Goal: Find specific page/section: Find specific page/section

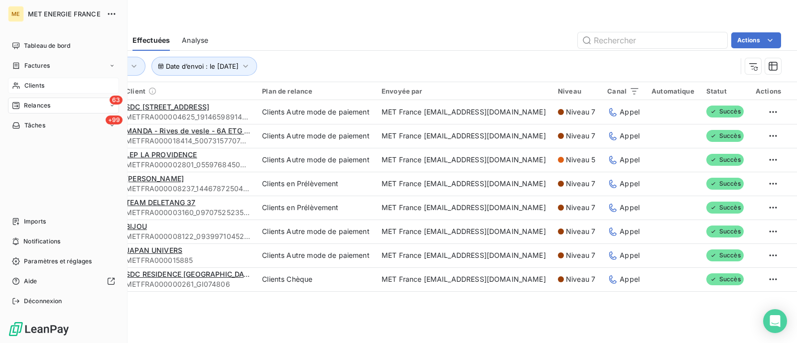
click at [19, 83] on icon at bounding box center [16, 86] width 8 height 8
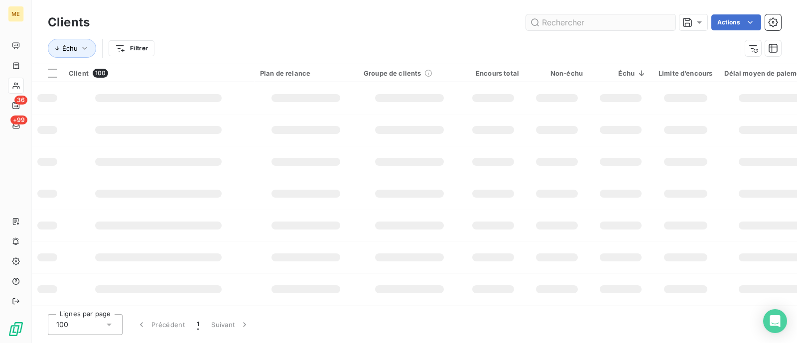
click at [577, 17] on input "text" at bounding box center [600, 22] width 149 height 16
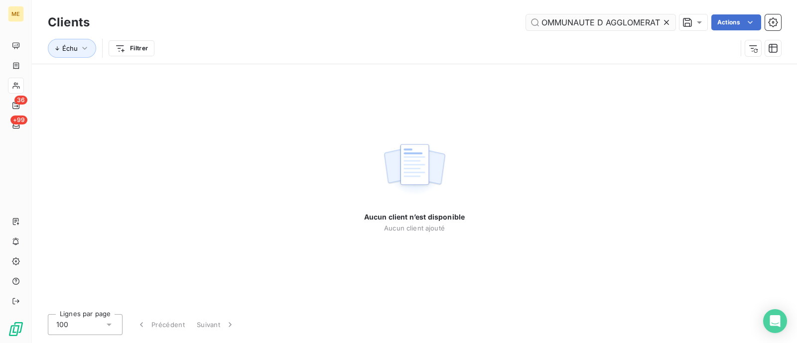
click at [550, 22] on input "COMMUNAUTE D AGGLOMERAT" at bounding box center [600, 22] width 149 height 16
drag, startPoint x: 604, startPoint y: 21, endPoint x: 709, endPoint y: 31, distance: 105.6
click at [716, 26] on div "COMMUNAUTE D AGGLOMERAT Actions" at bounding box center [442, 22] width 680 height 16
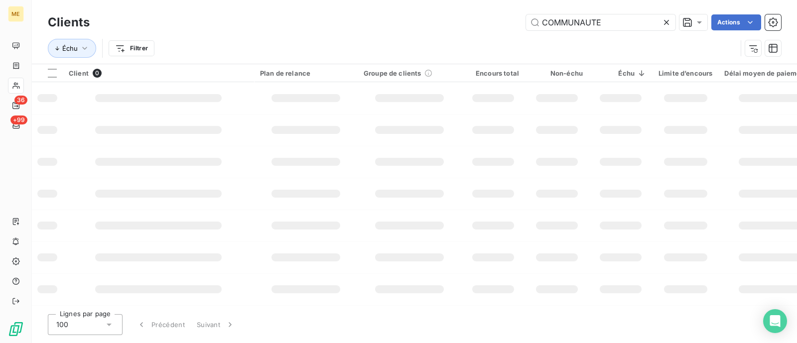
scroll to position [0, 0]
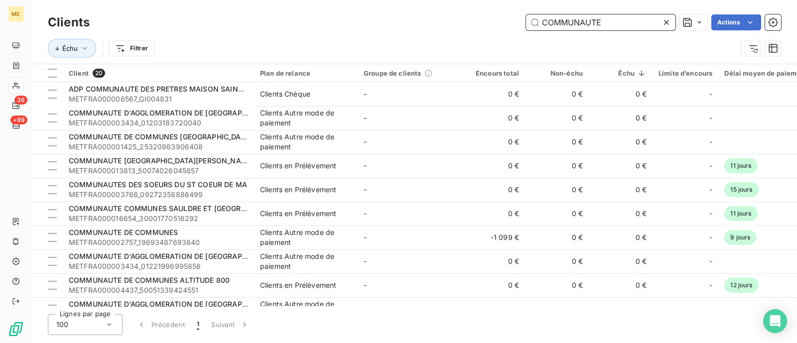
drag, startPoint x: 622, startPoint y: 27, endPoint x: 457, endPoint y: 28, distance: 165.0
click at [457, 26] on div "COMMUNAUTE Actions" at bounding box center [442, 22] width 680 height 16
paste input "FORBACH POR"
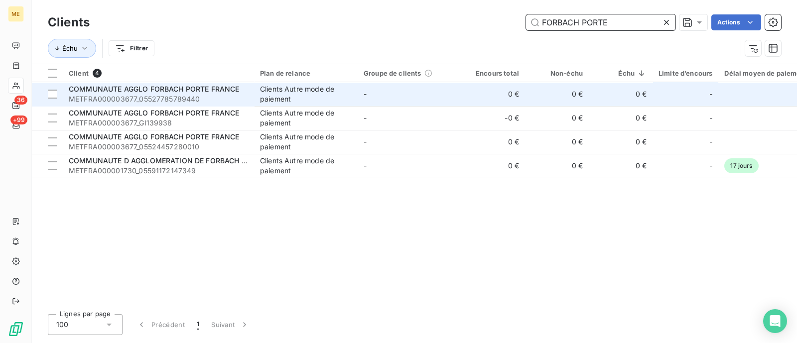
type input "FORBACH PORTE"
click at [266, 89] on div "Clients Autre mode de paiement" at bounding box center [306, 94] width 92 height 20
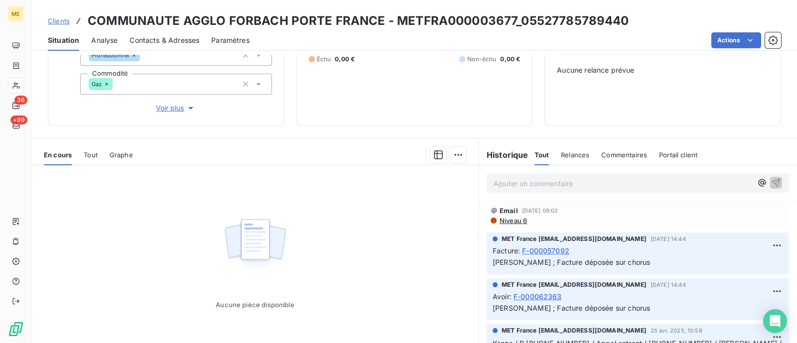
scroll to position [114, 0]
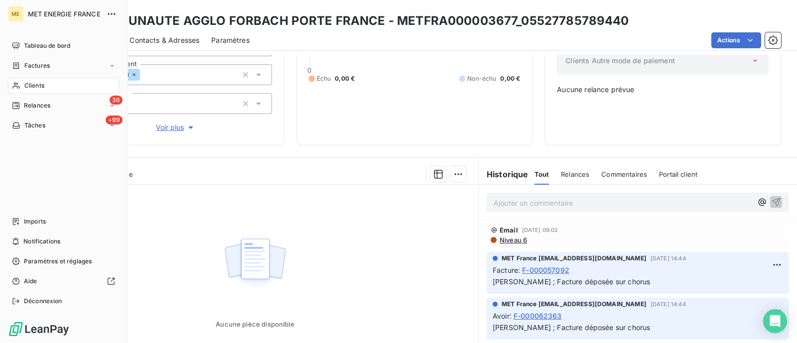
drag, startPoint x: 40, startPoint y: 89, endPoint x: 56, endPoint y: 89, distance: 16.4
click at [40, 89] on span "Clients" at bounding box center [34, 85] width 20 height 9
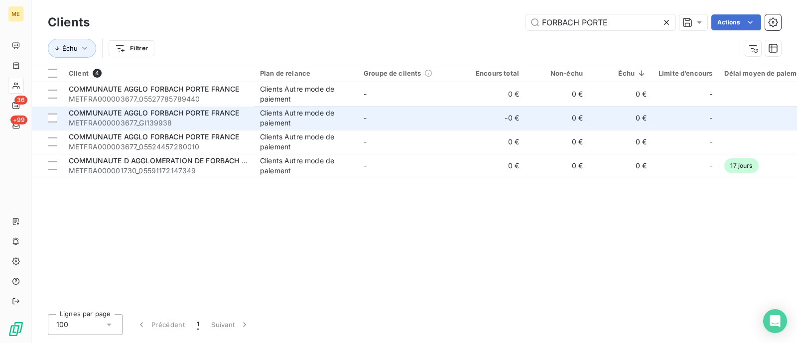
click at [283, 114] on div "Clients Autre mode de paiement" at bounding box center [306, 118] width 92 height 20
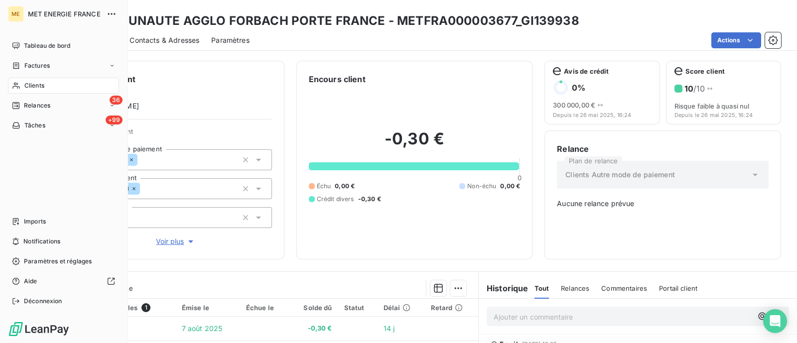
click at [32, 84] on span "Clients" at bounding box center [34, 85] width 20 height 9
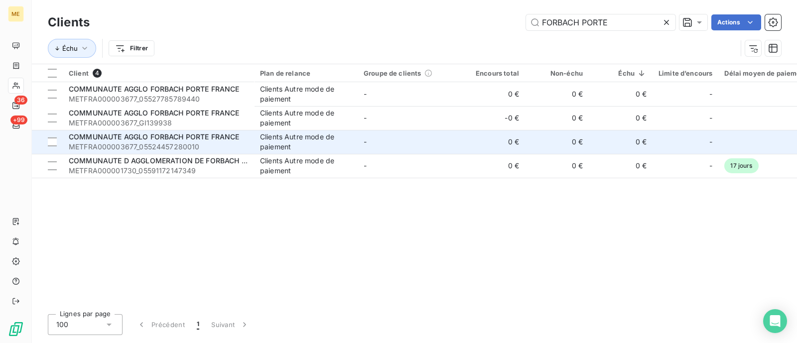
click at [164, 146] on span "METFRA000003677_05524457280010" at bounding box center [158, 147] width 179 height 10
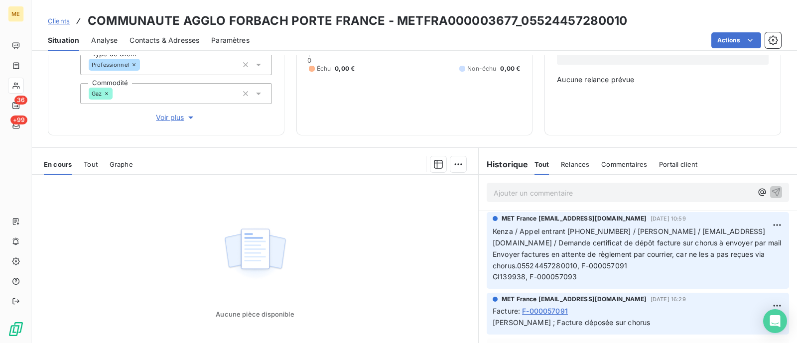
scroll to position [177, 0]
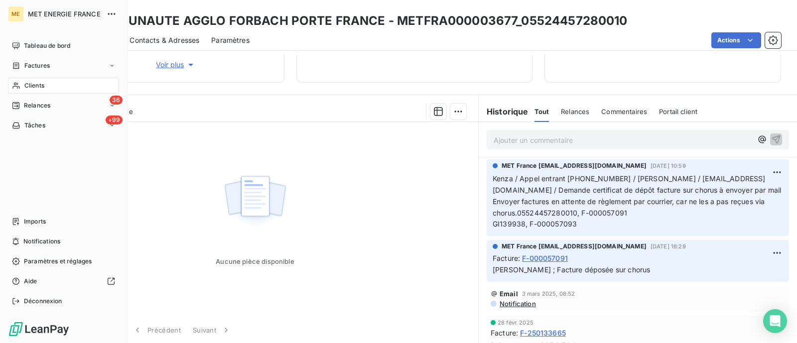
click at [26, 83] on span "Clients" at bounding box center [34, 85] width 20 height 9
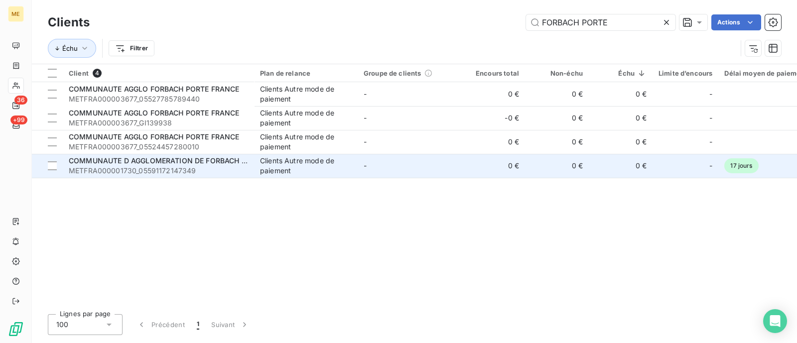
click at [333, 175] on div "Clients Autre mode de paiement" at bounding box center [306, 166] width 92 height 20
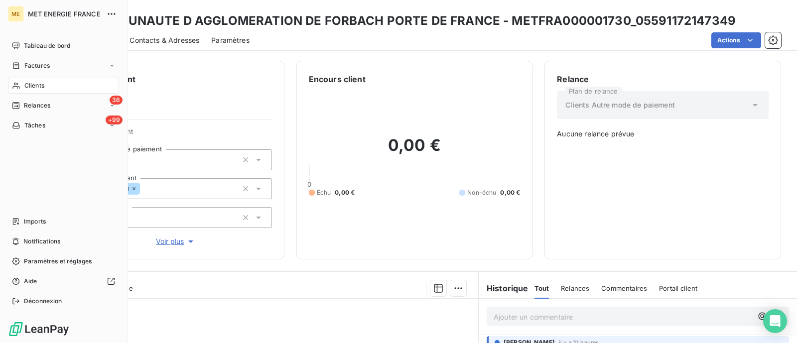
click at [36, 78] on div "Clients" at bounding box center [63, 86] width 111 height 16
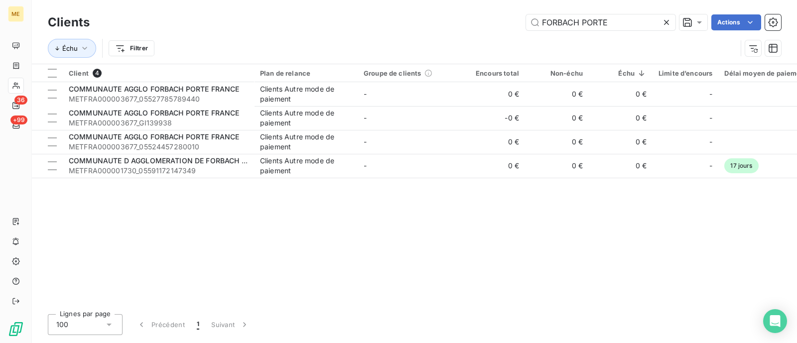
click at [670, 17] on icon at bounding box center [667, 22] width 10 height 10
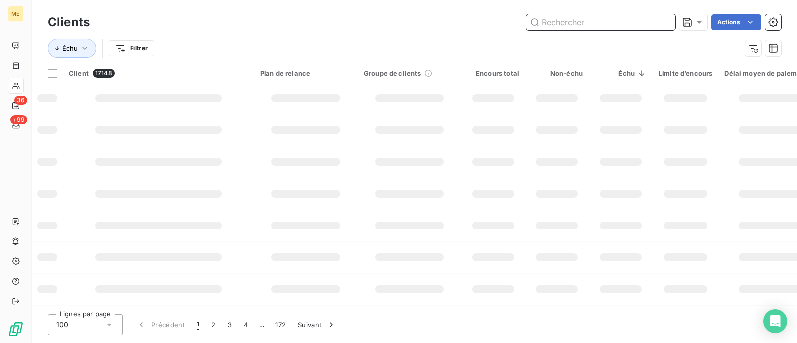
click at [640, 27] on input "text" at bounding box center [600, 22] width 149 height 16
paste input "MIDI PAPIERS"
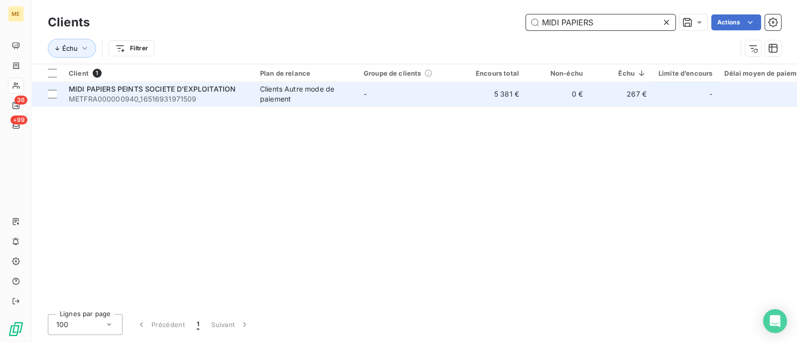
type input "MIDI PAPIERS"
click at [341, 90] on div "Clients Autre mode de paiement" at bounding box center [306, 94] width 92 height 20
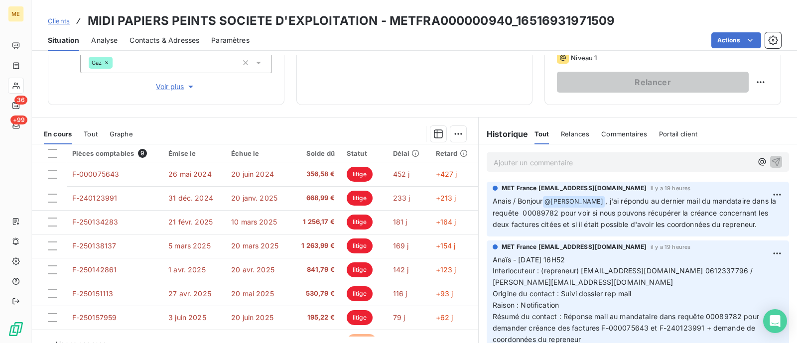
scroll to position [177, 0]
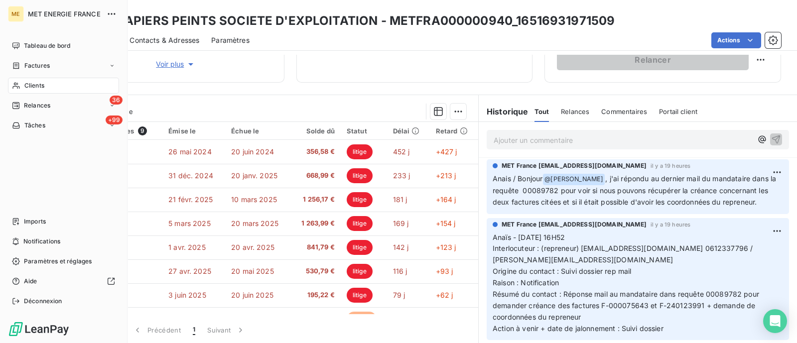
click at [31, 86] on span "Clients" at bounding box center [34, 85] width 20 height 9
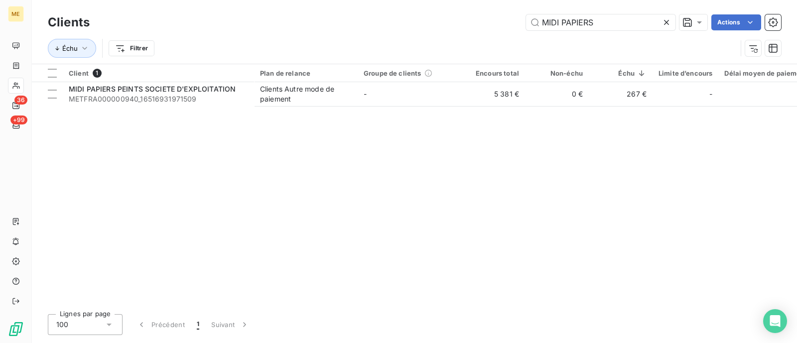
drag, startPoint x: 597, startPoint y: 29, endPoint x: 510, endPoint y: 32, distance: 87.3
click at [510, 32] on div "Clients MIDI PAPIERS Actions Échu Filtrer" at bounding box center [415, 38] width 734 height 52
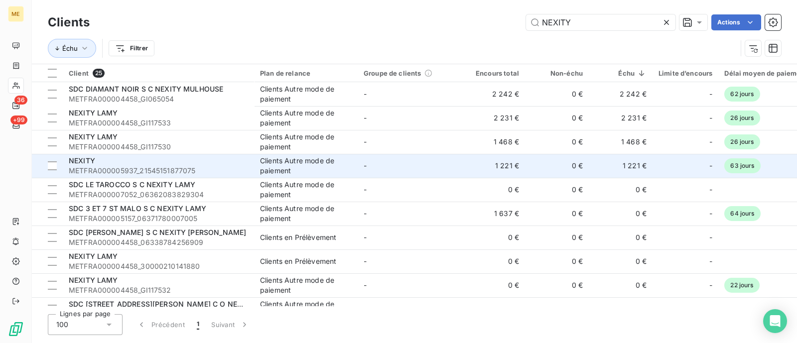
type input "NEXITY"
click at [98, 166] on span "METFRA000005937_21545151877075" at bounding box center [158, 171] width 179 height 10
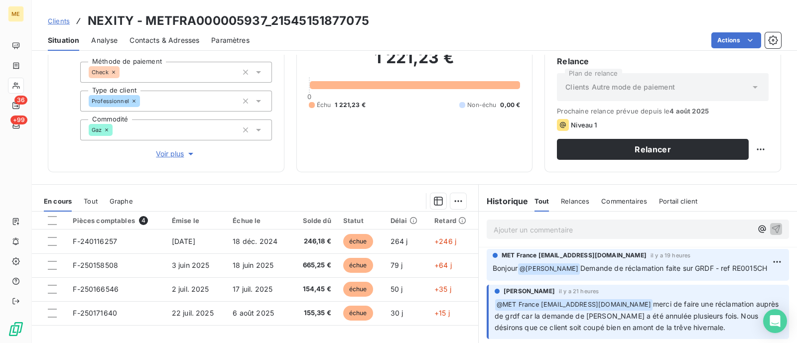
scroll to position [177, 0]
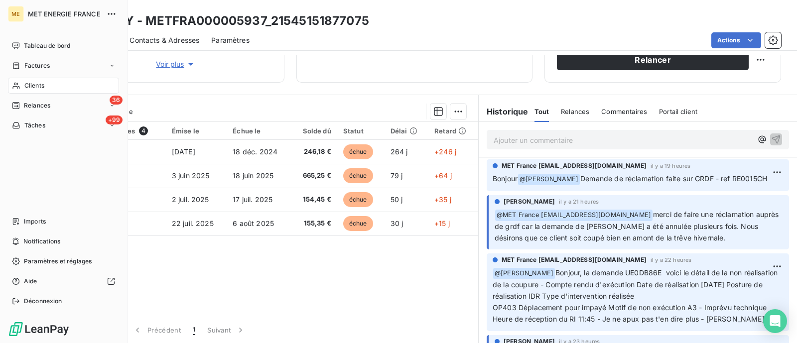
click at [18, 89] on icon at bounding box center [16, 86] width 8 height 8
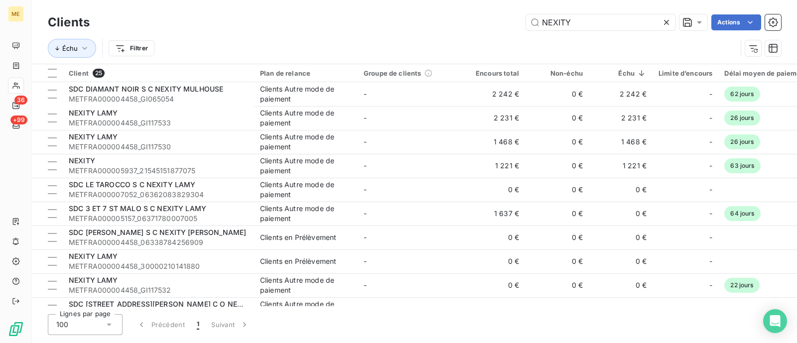
drag, startPoint x: 604, startPoint y: 24, endPoint x: 493, endPoint y: 30, distance: 111.3
click at [495, 29] on div "NEXITY Actions" at bounding box center [442, 22] width 680 height 16
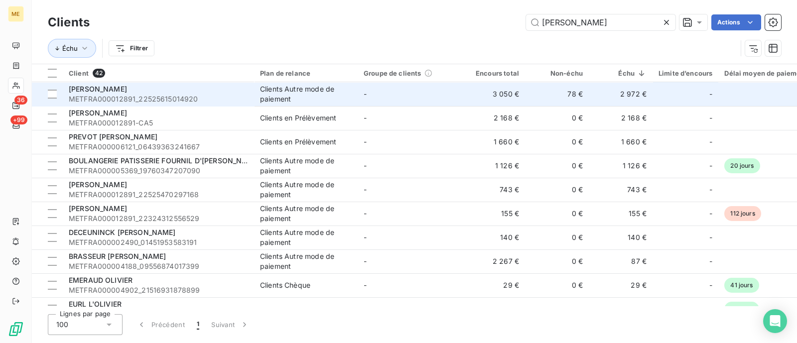
type input "[PERSON_NAME]"
click at [218, 95] on span "METFRA000012891_22525615014920" at bounding box center [158, 99] width 179 height 10
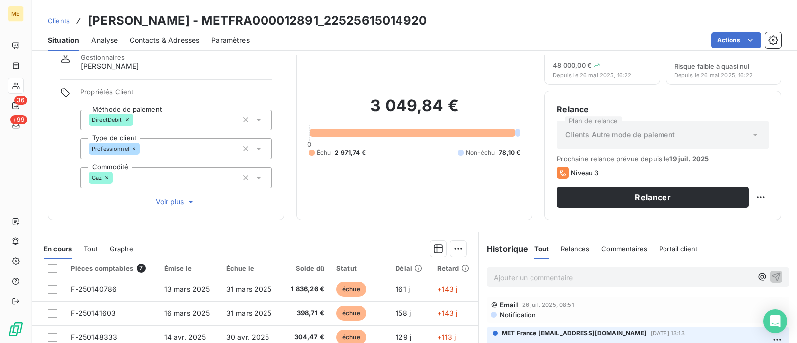
scroll to position [177, 0]
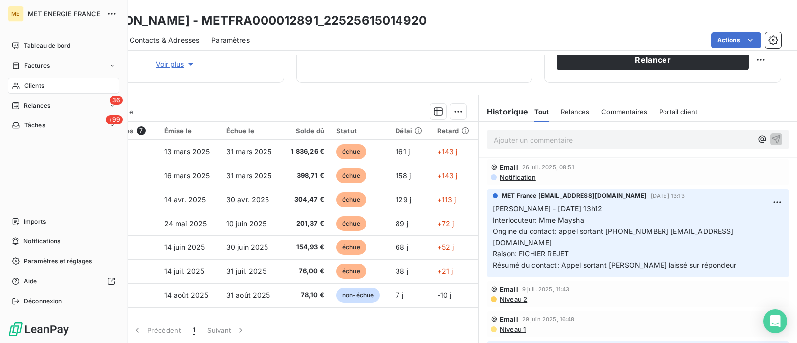
click at [15, 79] on div "Clients" at bounding box center [63, 86] width 111 height 16
click at [81, 83] on div "Clients" at bounding box center [63, 86] width 111 height 16
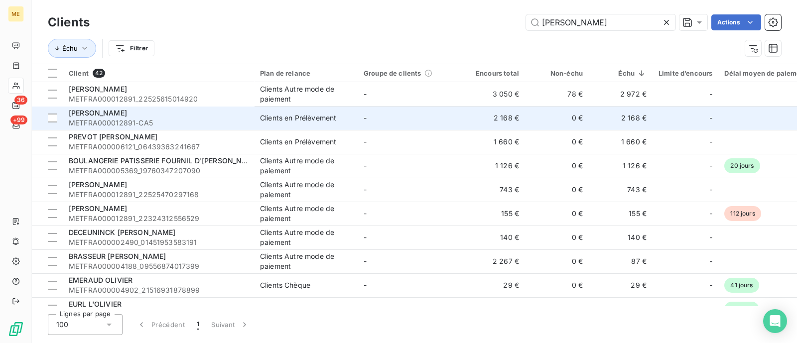
click at [194, 113] on div "[PERSON_NAME]" at bounding box center [158, 113] width 179 height 10
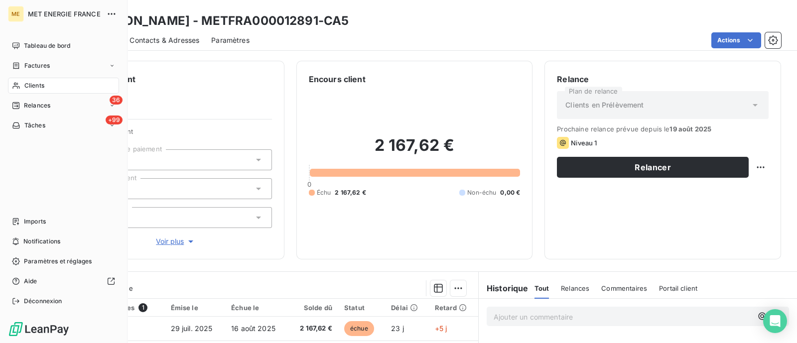
click at [26, 85] on span "Clients" at bounding box center [34, 85] width 20 height 9
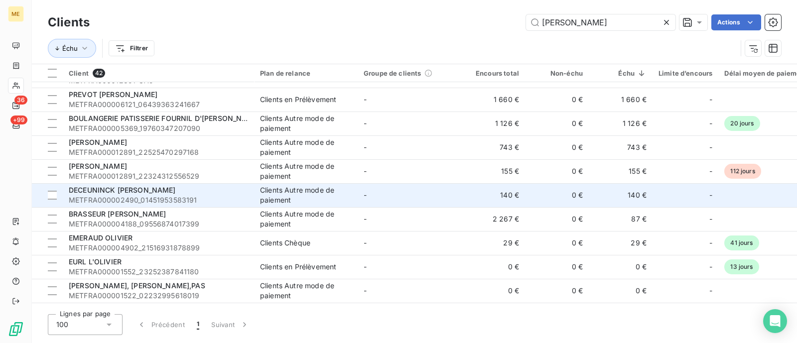
scroll to position [62, 0]
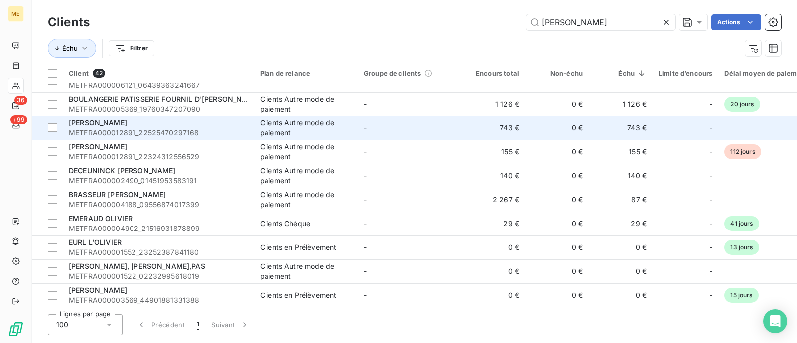
click at [160, 133] on span "METFRA000012891_22525470297168" at bounding box center [158, 133] width 179 height 10
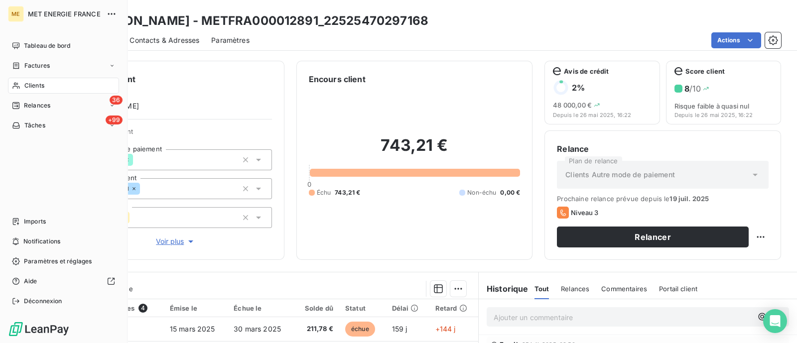
click at [36, 89] on span "Clients" at bounding box center [34, 85] width 20 height 9
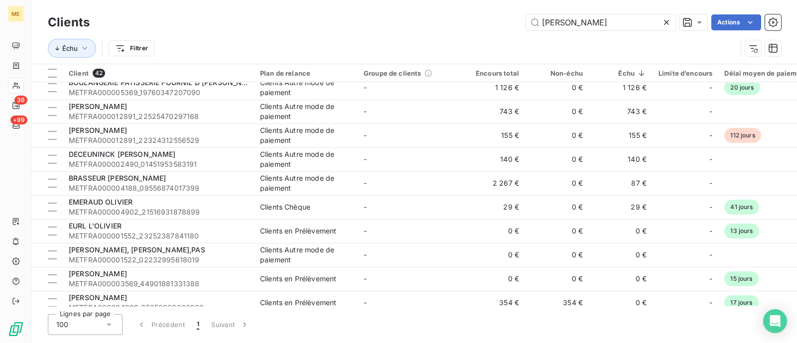
scroll to position [62, 0]
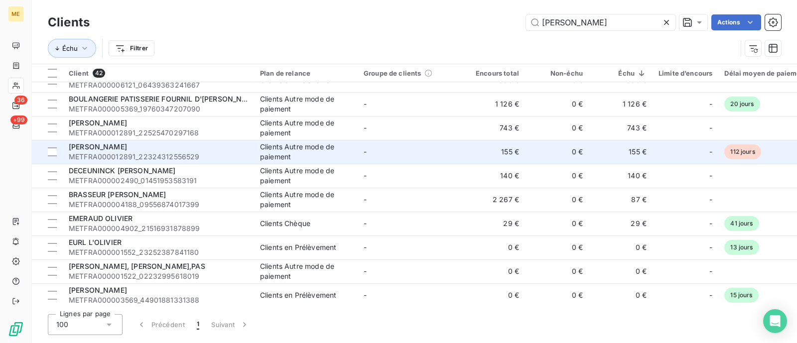
click at [239, 150] on div "[PERSON_NAME]" at bounding box center [158, 147] width 179 height 10
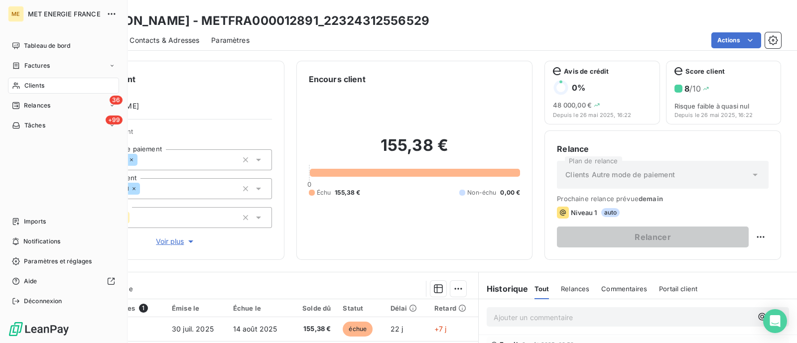
click at [29, 87] on span "Clients" at bounding box center [34, 85] width 20 height 9
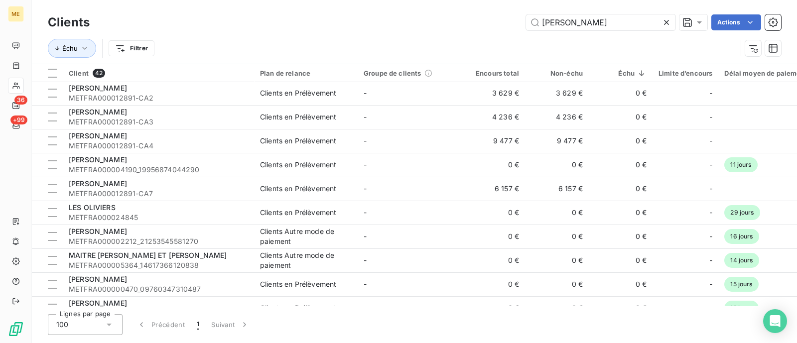
scroll to position [561, 0]
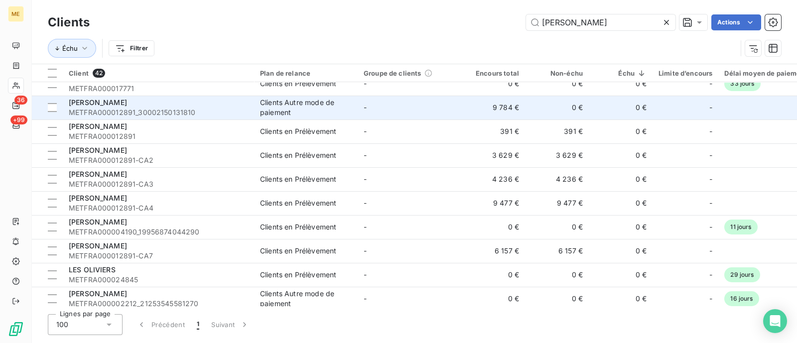
click at [314, 108] on div "Clients Autre mode de paiement" at bounding box center [306, 108] width 92 height 20
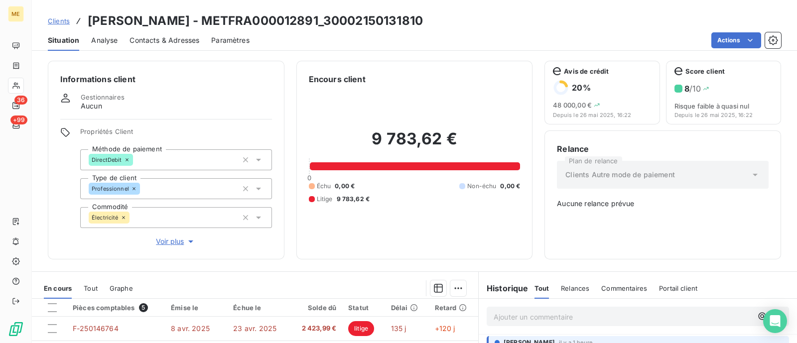
scroll to position [177, 0]
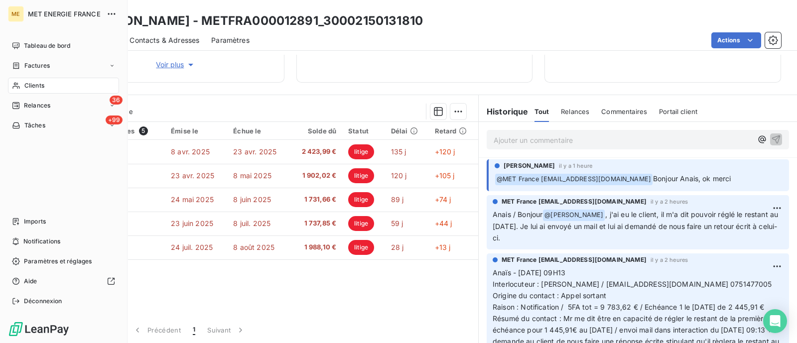
click at [23, 91] on div "Clients" at bounding box center [63, 86] width 111 height 16
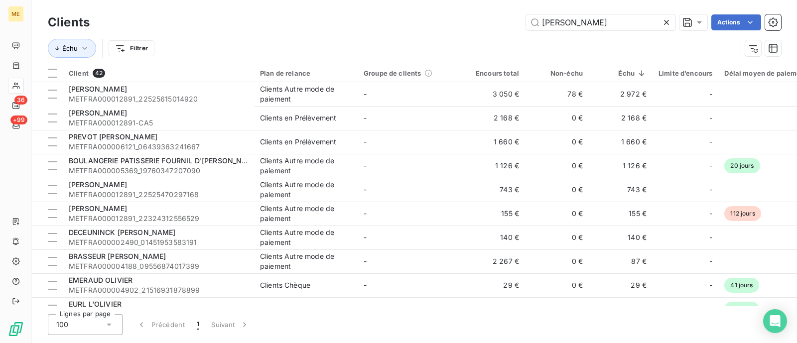
drag, startPoint x: 582, startPoint y: 21, endPoint x: 496, endPoint y: 18, distance: 85.7
click at [498, 15] on div "OLIVIER Actions" at bounding box center [442, 22] width 680 height 16
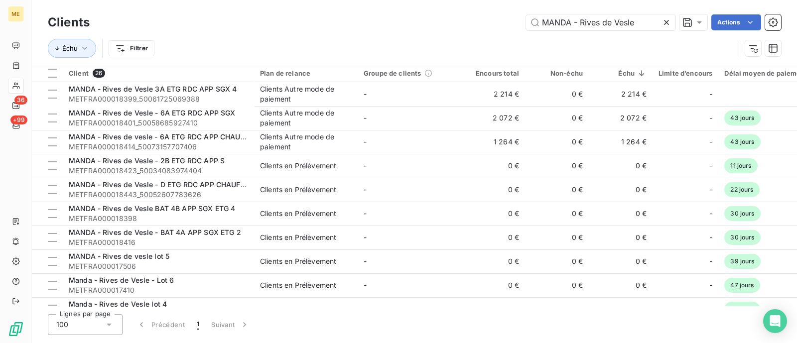
type input "MANDA - Rives de Vesle"
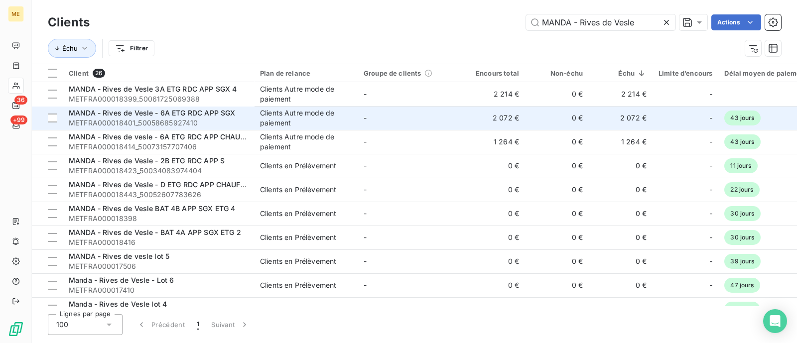
click at [145, 125] on span "METFRA000018401_50058685927410" at bounding box center [158, 123] width 179 height 10
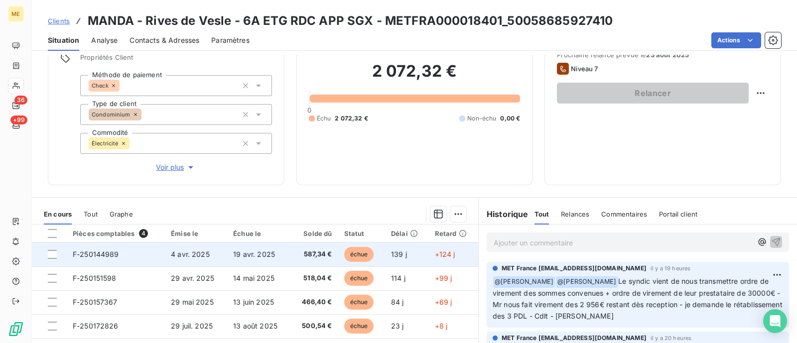
scroll to position [177, 0]
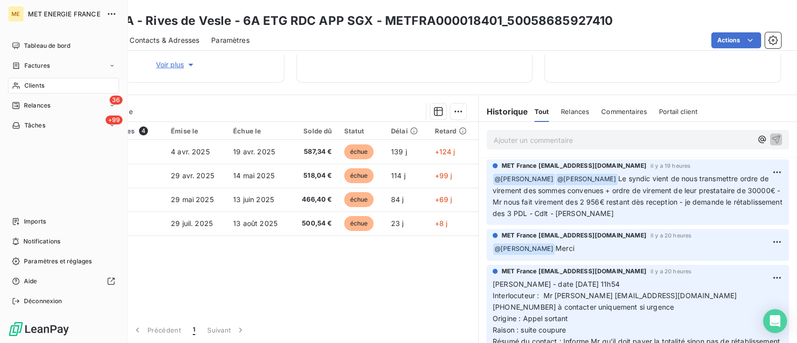
click at [24, 88] on div "Clients" at bounding box center [63, 86] width 111 height 16
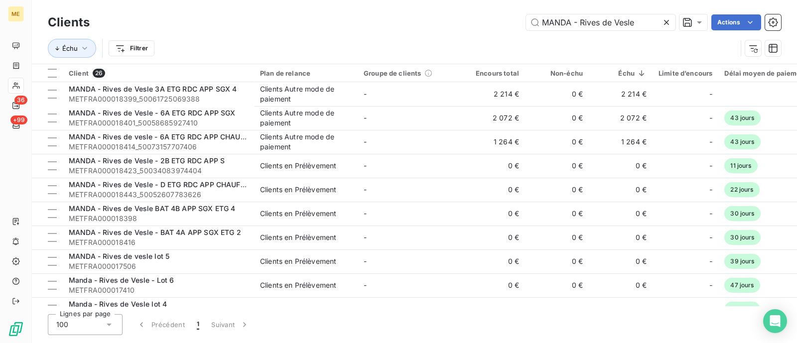
drag, startPoint x: 638, startPoint y: 23, endPoint x: 464, endPoint y: 14, distance: 174.2
click at [468, 13] on div "Clients MANDA - Rives de Vesle Actions" at bounding box center [415, 22] width 734 height 21
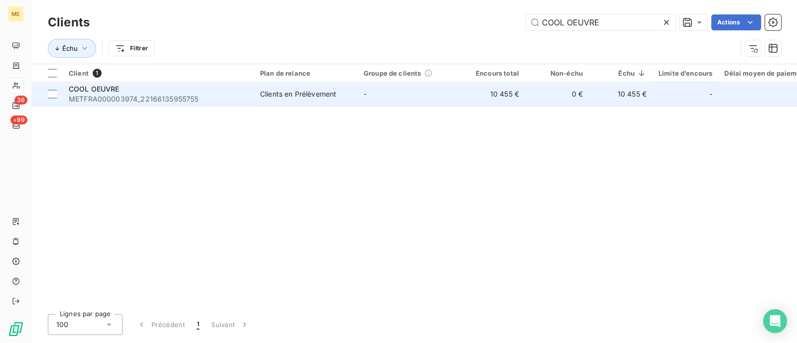
type input "COOL OEUVRE"
click at [228, 105] on td "COOL OEUVRE METFRA000003974_22166135955755" at bounding box center [158, 94] width 191 height 24
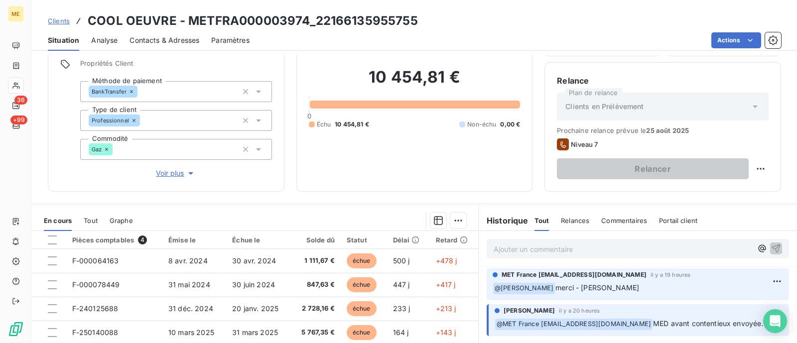
scroll to position [124, 0]
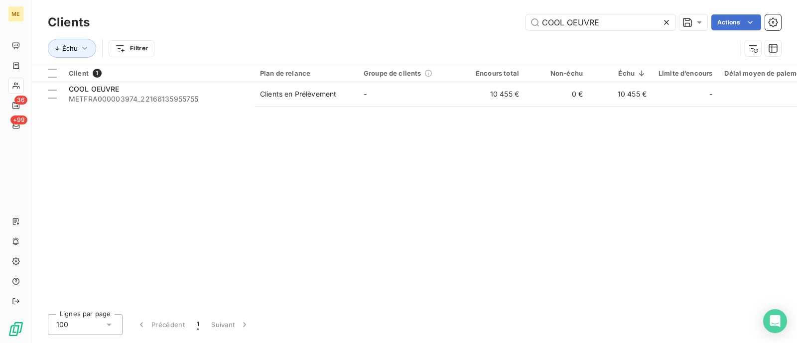
drag, startPoint x: 620, startPoint y: 18, endPoint x: 429, endPoint y: 18, distance: 191.9
click at [429, 18] on div "COOL OEUVRE Actions" at bounding box center [442, 22] width 680 height 16
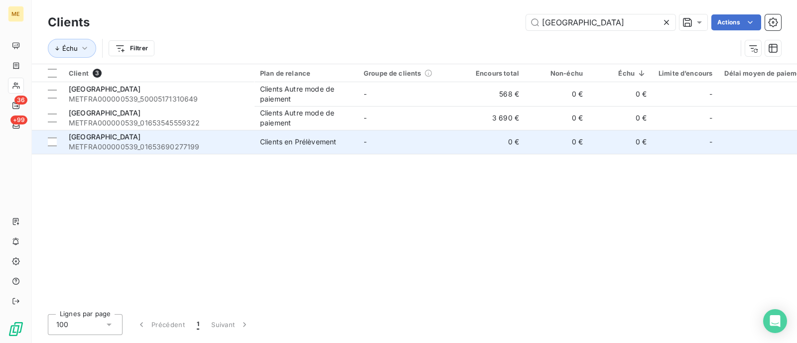
type input "[GEOGRAPHIC_DATA]"
click at [222, 133] on div "[GEOGRAPHIC_DATA]" at bounding box center [158, 137] width 179 height 10
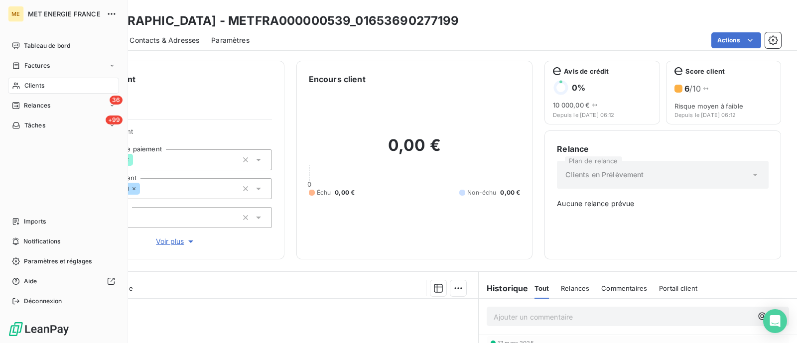
click at [29, 85] on span "Clients" at bounding box center [34, 85] width 20 height 9
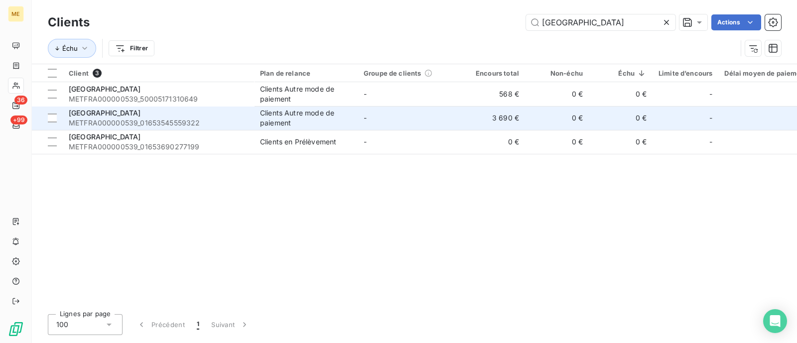
click at [262, 120] on div "Clients Autre mode de paiement" at bounding box center [306, 118] width 92 height 20
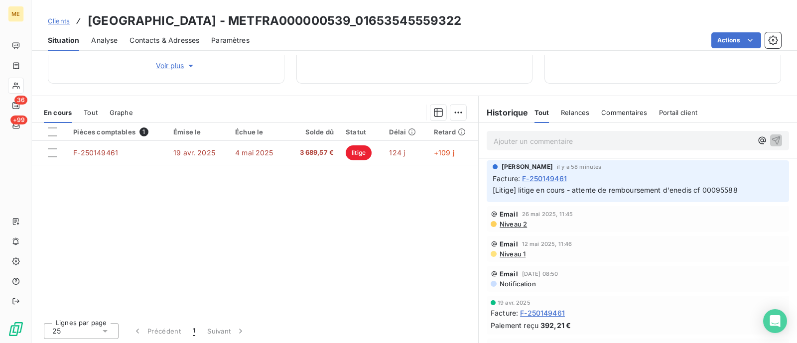
scroll to position [177, 0]
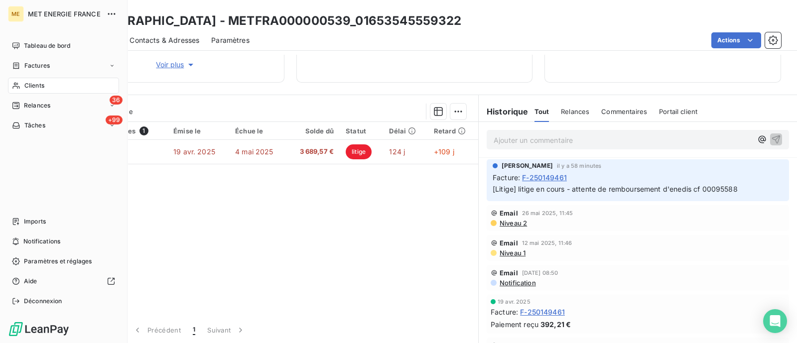
click at [25, 81] on span "Clients" at bounding box center [34, 85] width 20 height 9
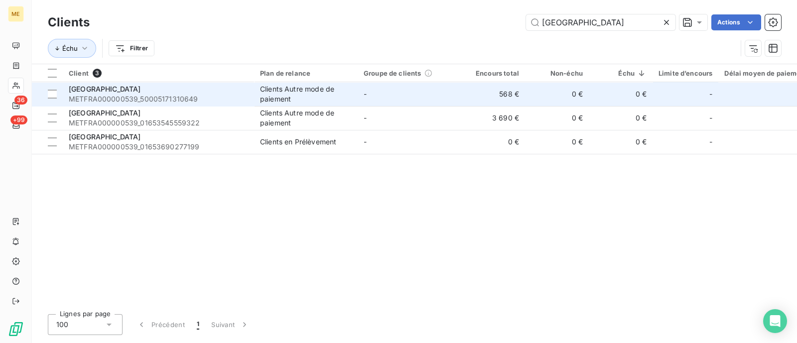
click at [306, 85] on div "Clients Autre mode de paiement" at bounding box center [306, 94] width 92 height 20
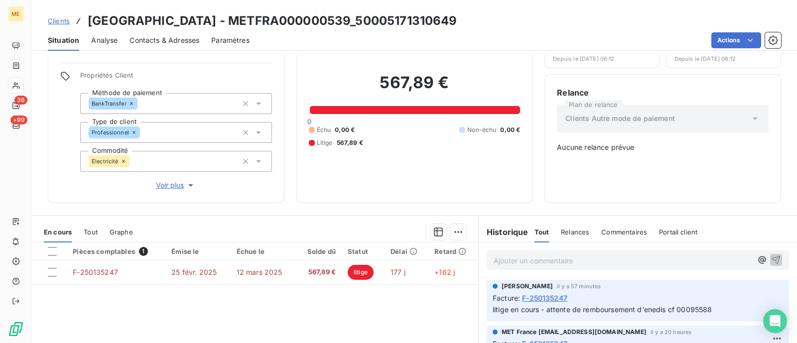
scroll to position [52, 0]
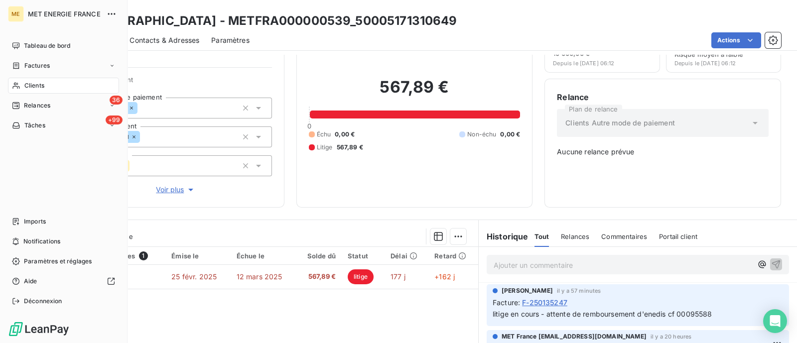
click at [22, 87] on div "Clients" at bounding box center [63, 86] width 111 height 16
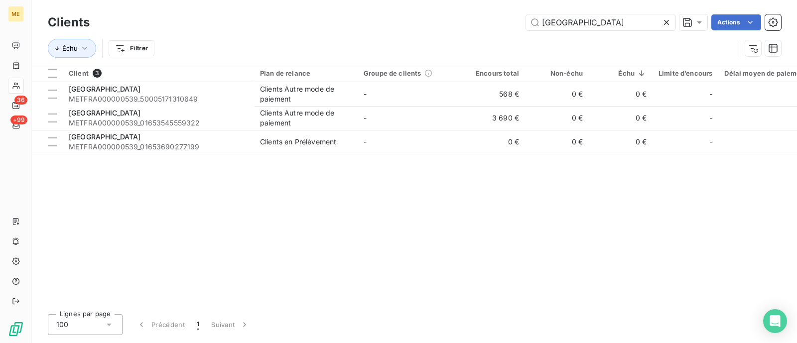
click at [664, 22] on icon at bounding box center [667, 22] width 10 height 10
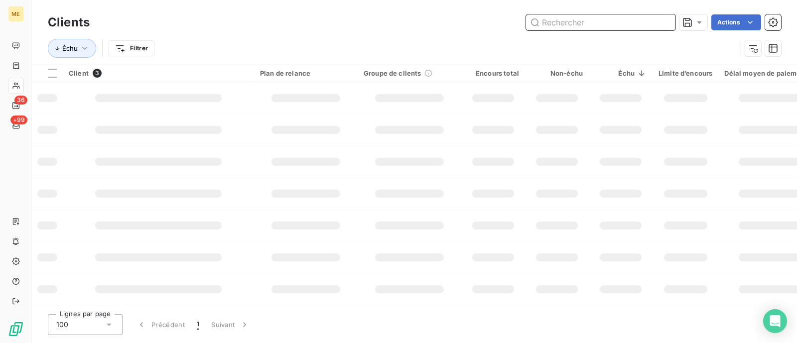
click at [604, 26] on input "text" at bounding box center [600, 22] width 149 height 16
paste input "SYNDIC COPRO 91 JAURES"
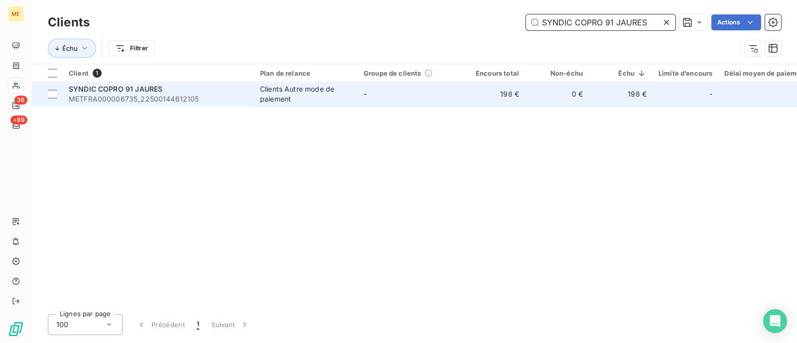
type input "SYNDIC COPRO 91 JAURES"
click at [351, 101] on div "Clients Autre mode de paiement" at bounding box center [306, 94] width 92 height 20
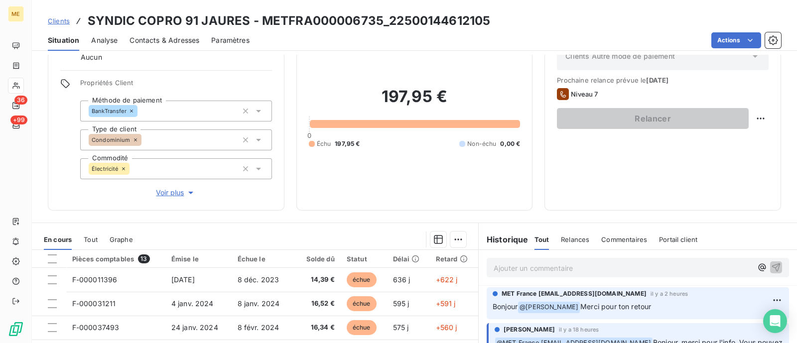
scroll to position [177, 0]
